Goal: Task Accomplishment & Management: Manage account settings

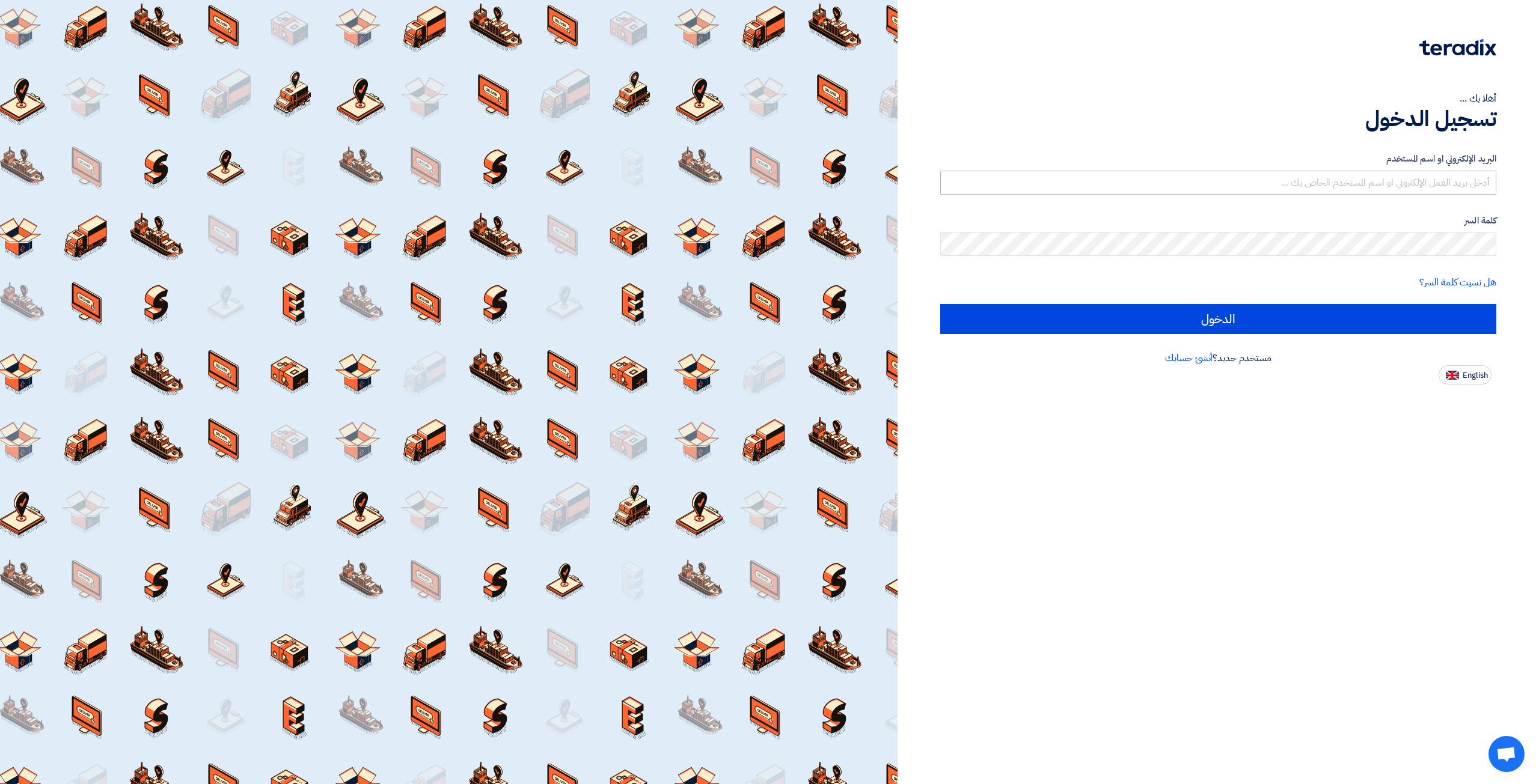
click at [1292, 184] on input "text" at bounding box center [1218, 183] width 556 height 24
type input "[EMAIL_ADDRESS][DOMAIN_NAME]"
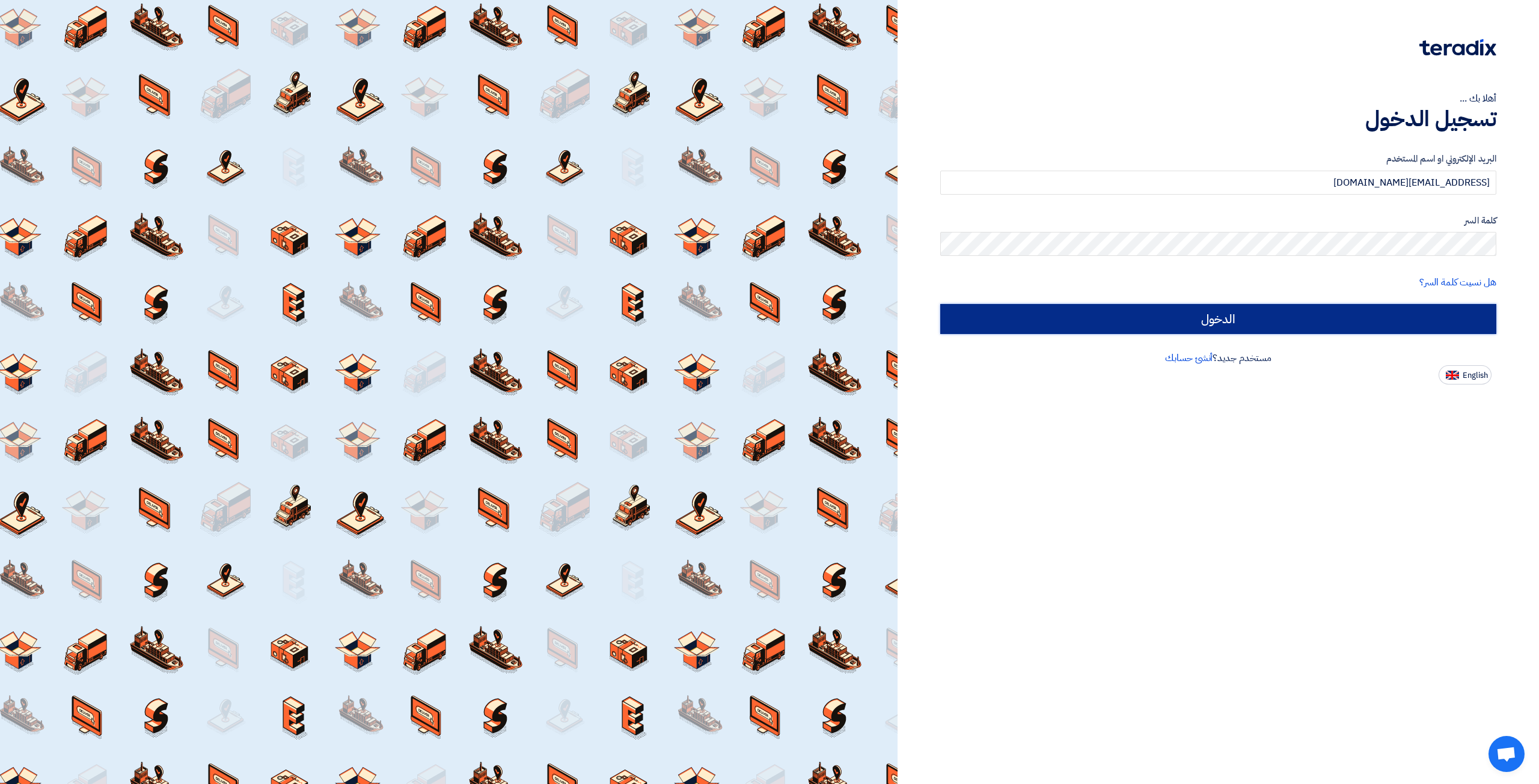
click at [1155, 320] on input "الدخول" at bounding box center [1218, 319] width 556 height 30
type input "Sign in"
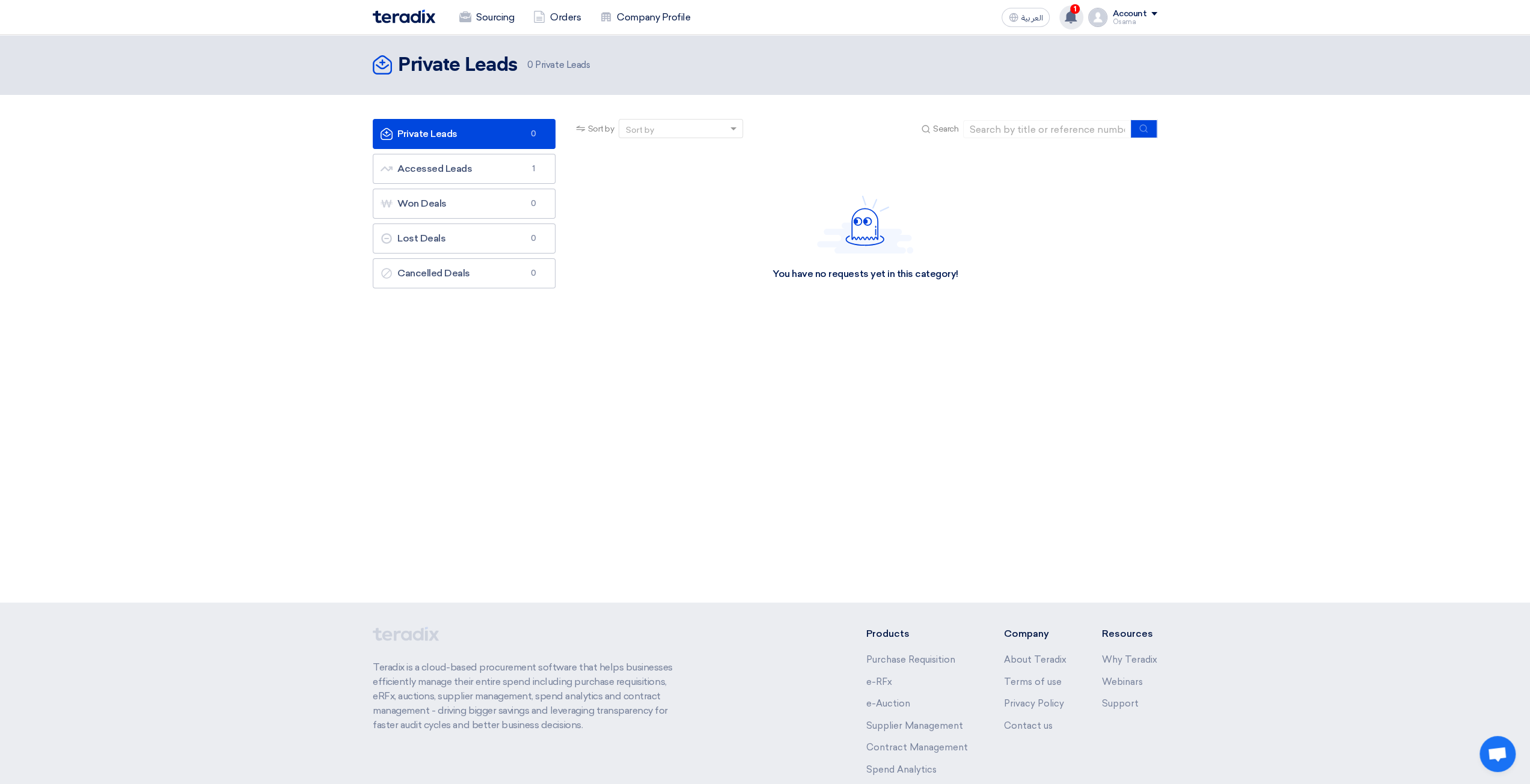
click at [1073, 14] on use at bounding box center [1070, 17] width 12 height 13
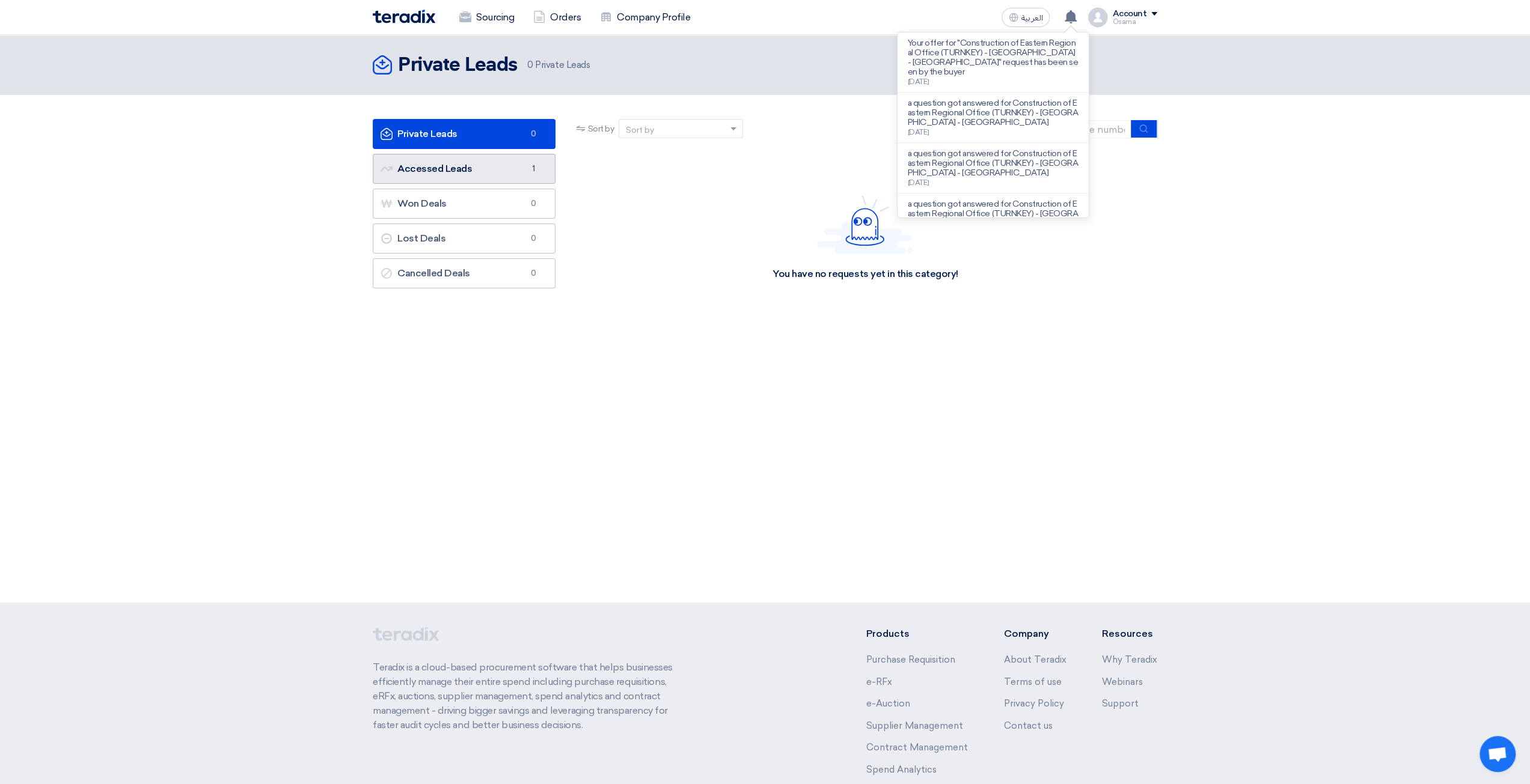
click at [499, 164] on link "Accessed Leads Accessed Leads 1" at bounding box center [464, 169] width 183 height 30
